Goal: Find contact information: Find contact information

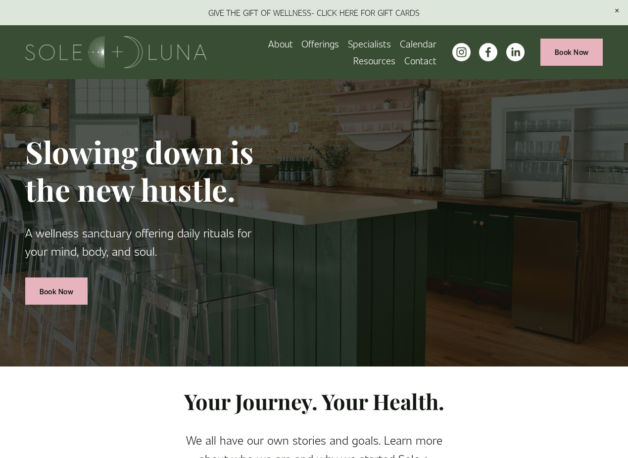
click at [415, 62] on link "Contact" at bounding box center [420, 60] width 32 height 17
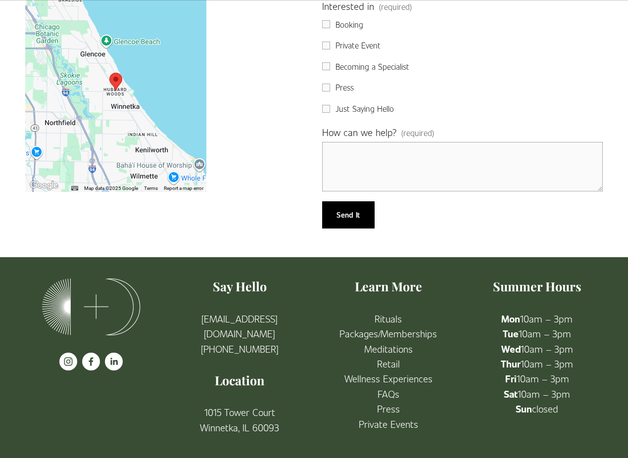
scroll to position [542, 0]
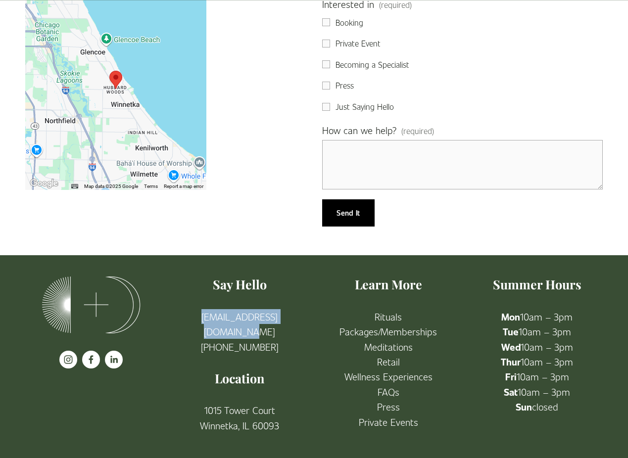
drag, startPoint x: 309, startPoint y: 320, endPoint x: 185, endPoint y: 316, distance: 124.7
click at [185, 316] on div "Say Hello info@solelunawellness.com (224) 505-5990 Location 1015 Tower Court Wi…" at bounding box center [239, 354] width 148 height 157
copy link "[EMAIL_ADDRESS][DOMAIN_NAME]"
